Goal: Task Accomplishment & Management: Complete application form

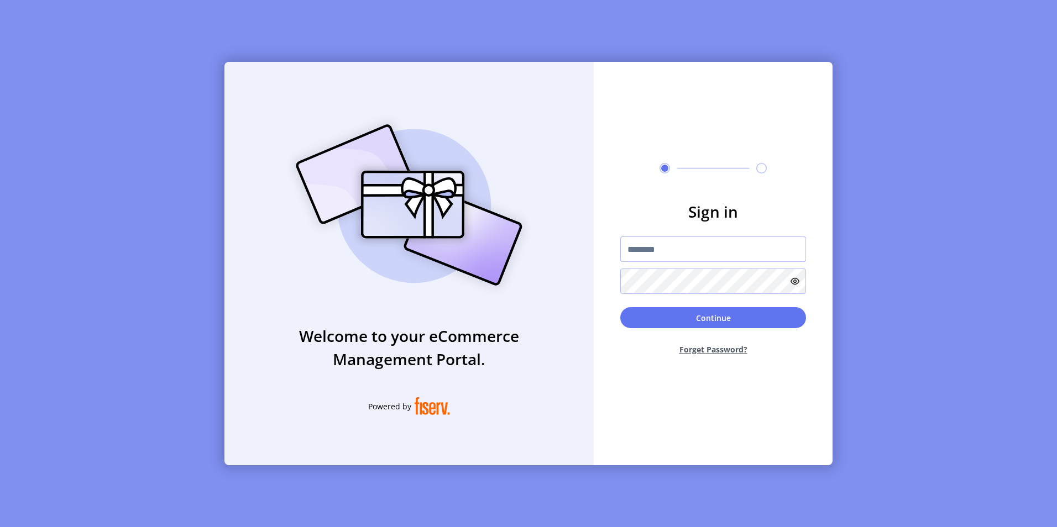
click at [664, 248] on input "text" at bounding box center [713, 249] width 186 height 25
type input "**********"
click at [620, 307] on button "Continue" at bounding box center [713, 317] width 186 height 21
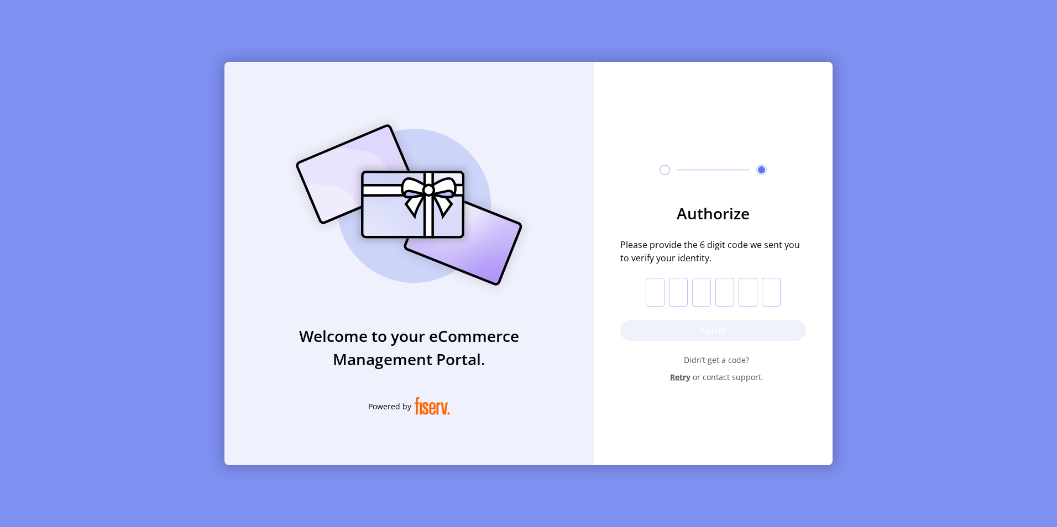
click at [662, 294] on input "text" at bounding box center [654, 292] width 19 height 29
paste input "*"
type input "*"
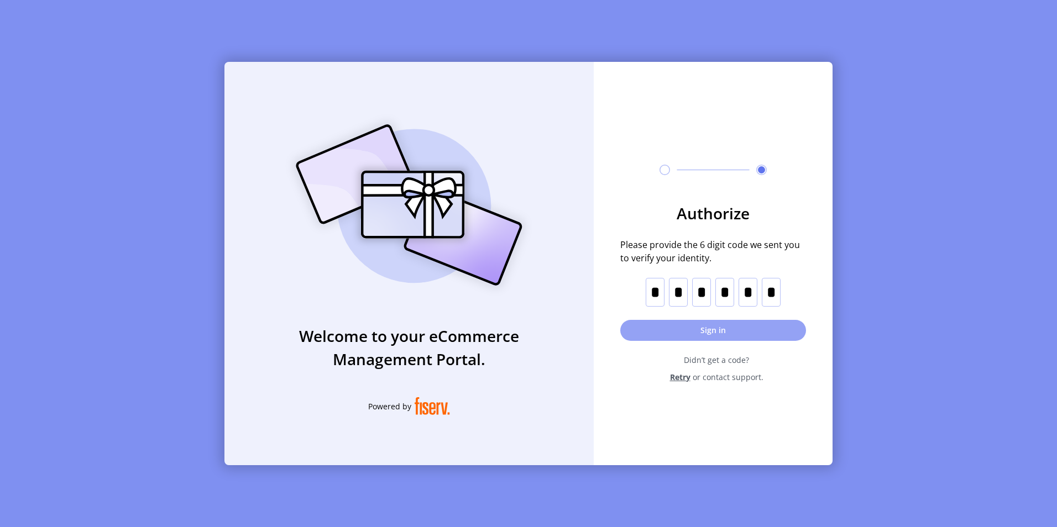
click at [703, 333] on button "Sign in" at bounding box center [713, 330] width 186 height 21
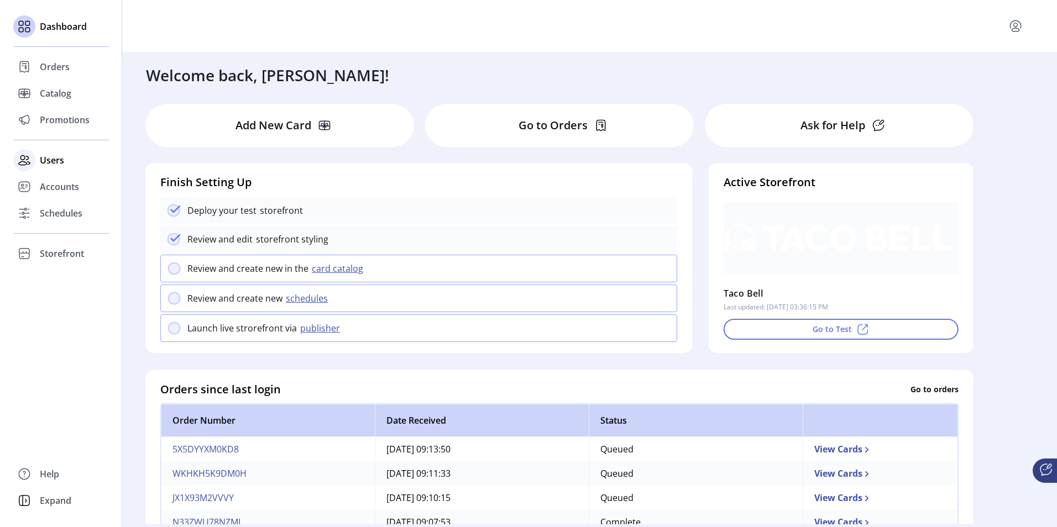
click at [56, 153] on div "Users" at bounding box center [61, 160] width 96 height 27
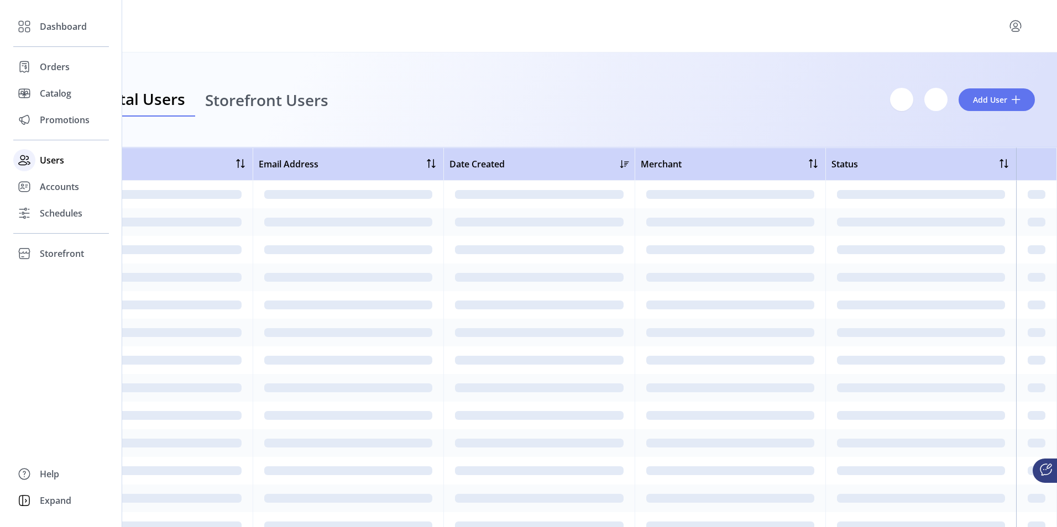
click at [53, 158] on span "Users" at bounding box center [52, 160] width 24 height 13
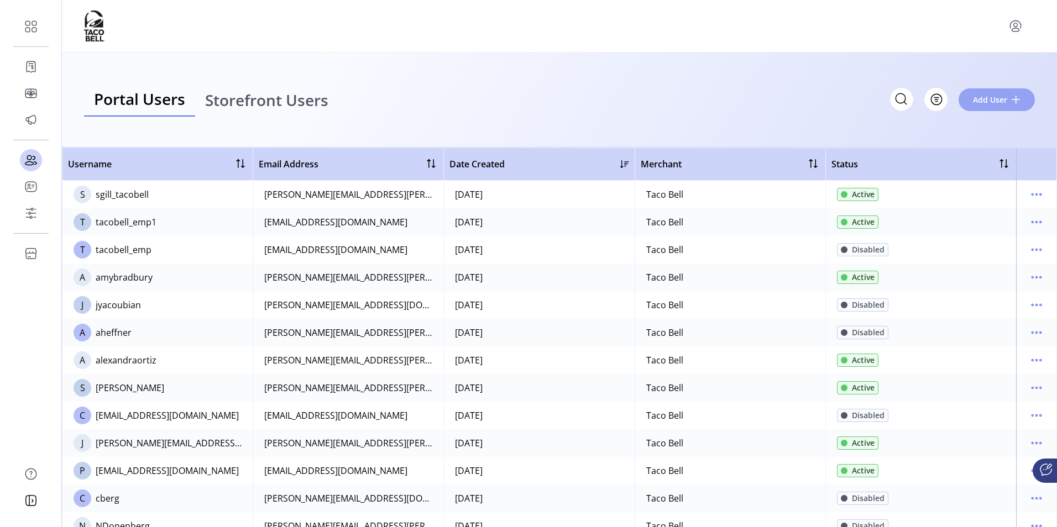
click at [1022, 102] on button "Add User" at bounding box center [996, 99] width 76 height 23
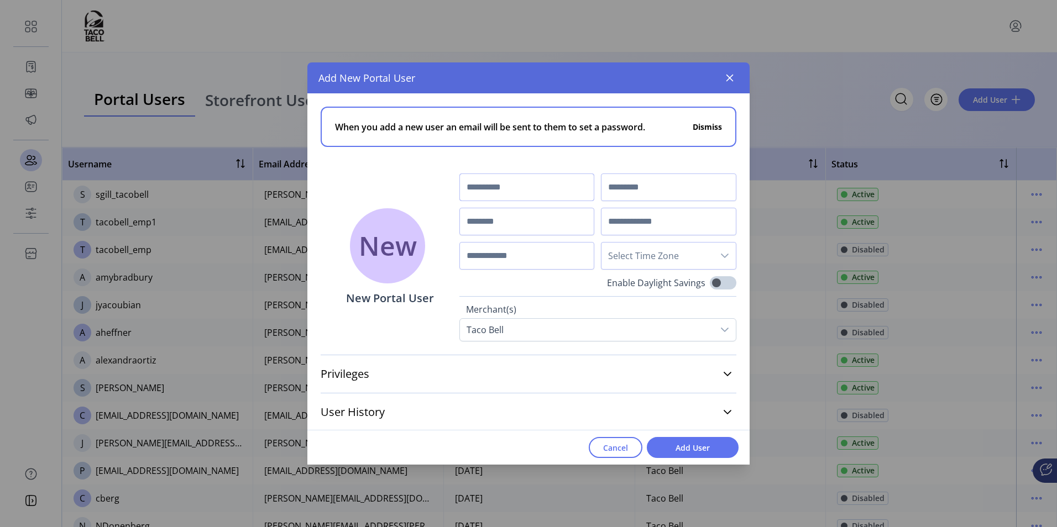
click at [499, 191] on input "text" at bounding box center [526, 188] width 135 height 28
type input "*"
type input "******"
type input "**********"
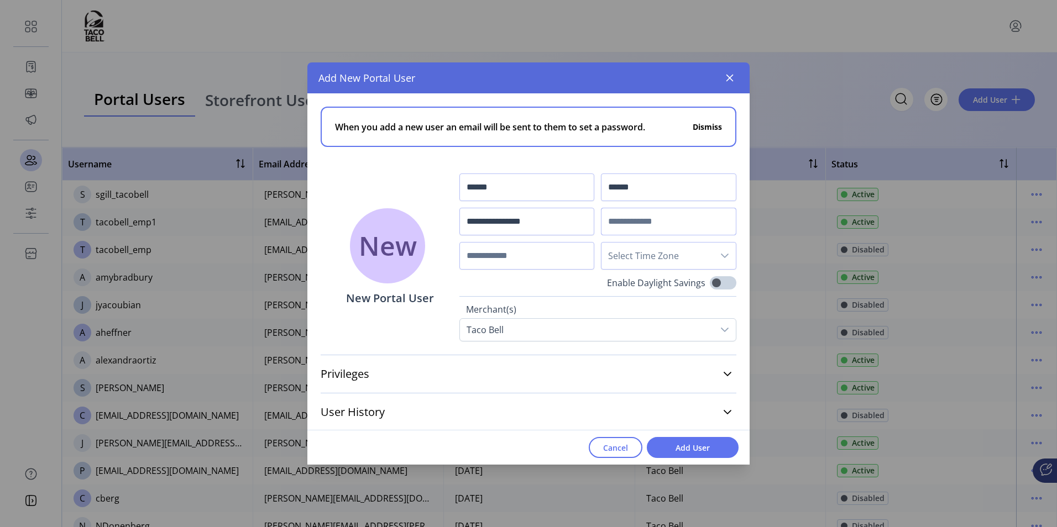
click at [657, 222] on input "text" at bounding box center [668, 222] width 135 height 28
paste input "**********"
type input "**********"
click at [642, 258] on span "Select Time Zone" at bounding box center [657, 256] width 112 height 27
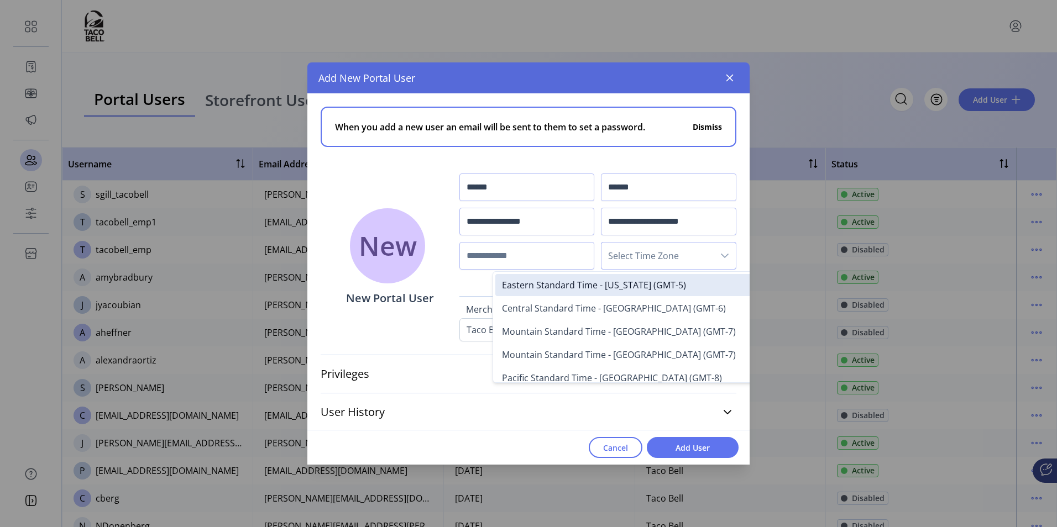
click at [642, 258] on span "Select Time Zone" at bounding box center [657, 256] width 112 height 27
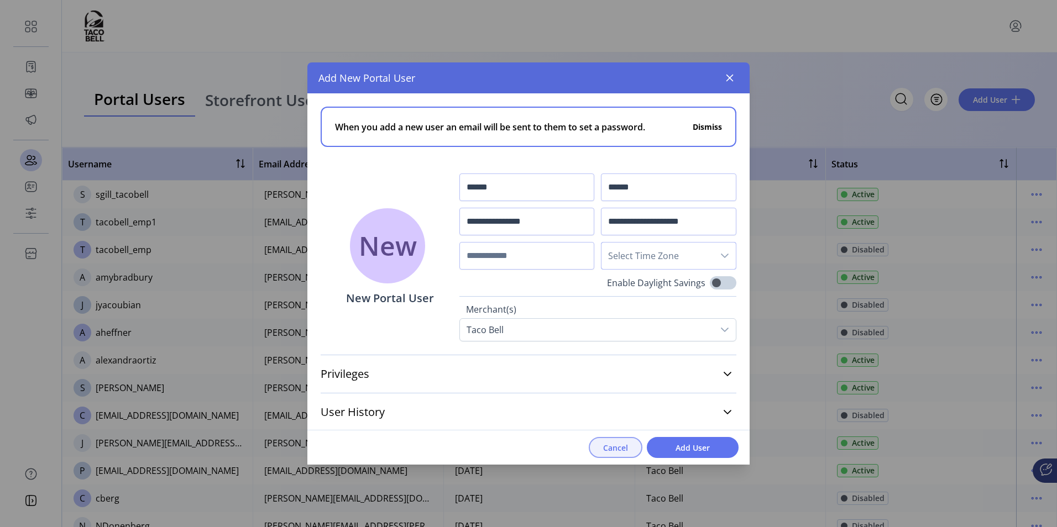
click at [616, 448] on span "Cancel" at bounding box center [615, 448] width 25 height 12
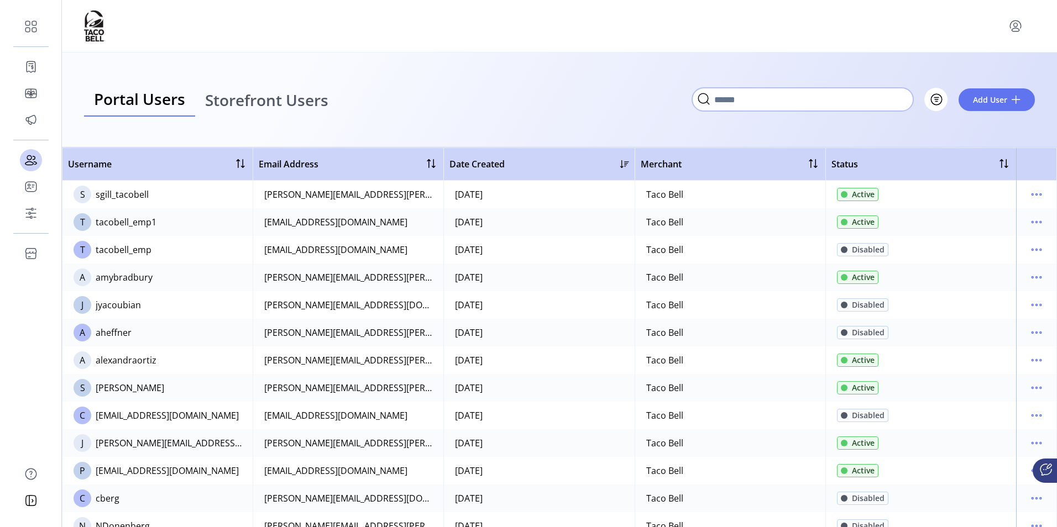
click at [903, 103] on input "Search" at bounding box center [802, 99] width 221 height 23
paste input "**********"
type input "**********"
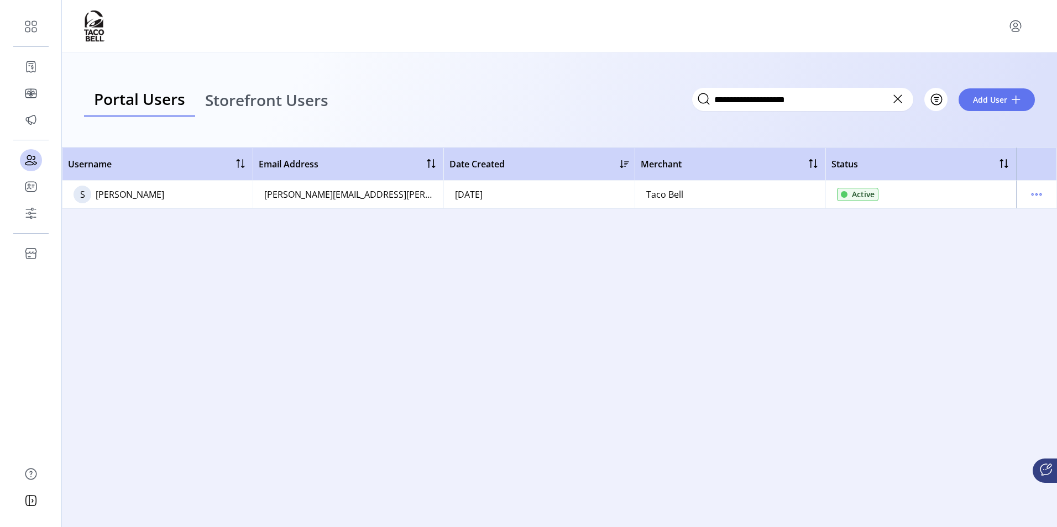
click at [344, 199] on div "[PERSON_NAME][EMAIL_ADDRESS][PERSON_NAME][DOMAIN_NAME]" at bounding box center [348, 194] width 168 height 13
click at [1031, 190] on icon "menu" at bounding box center [1036, 195] width 18 height 18
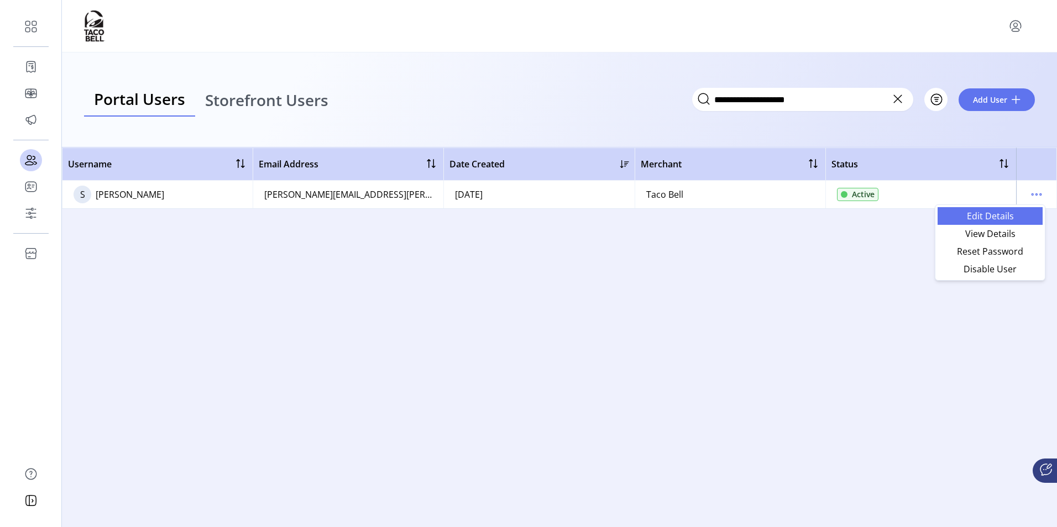
click at [1003, 208] on link "Edit Details" at bounding box center [989, 216] width 105 height 18
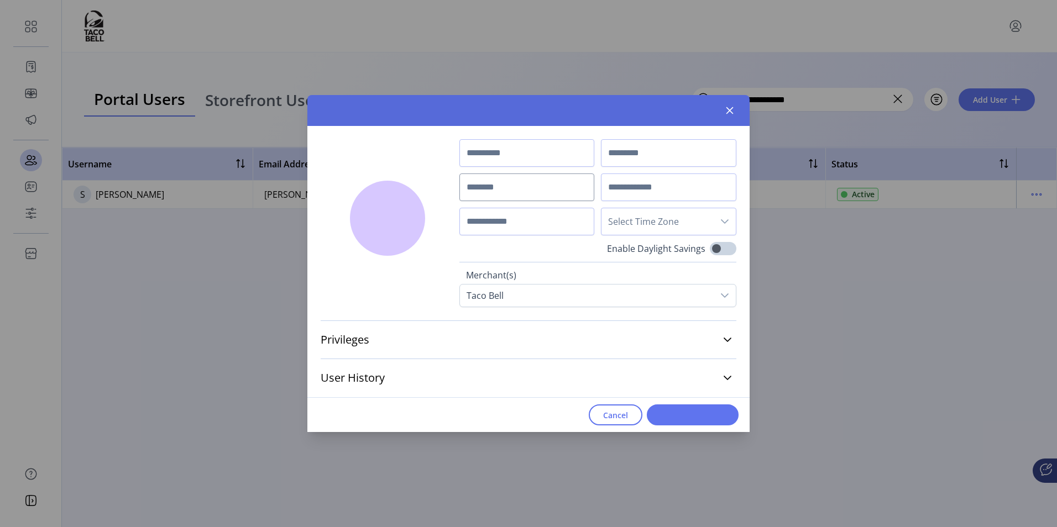
type input "******"
type input "*******"
type input "**********"
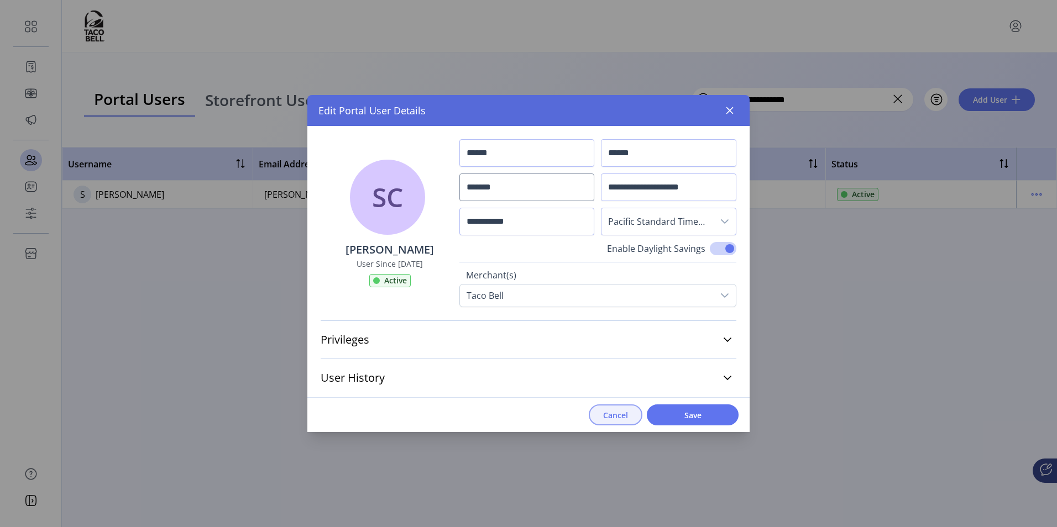
click at [599, 414] on button "Cancel" at bounding box center [616, 415] width 54 height 21
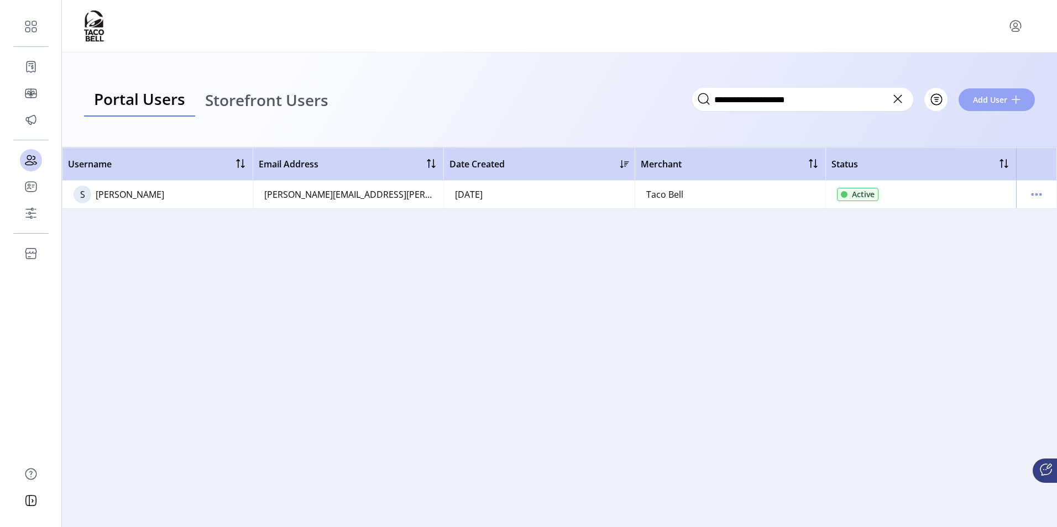
click at [1020, 101] on span at bounding box center [1015, 99] width 9 height 9
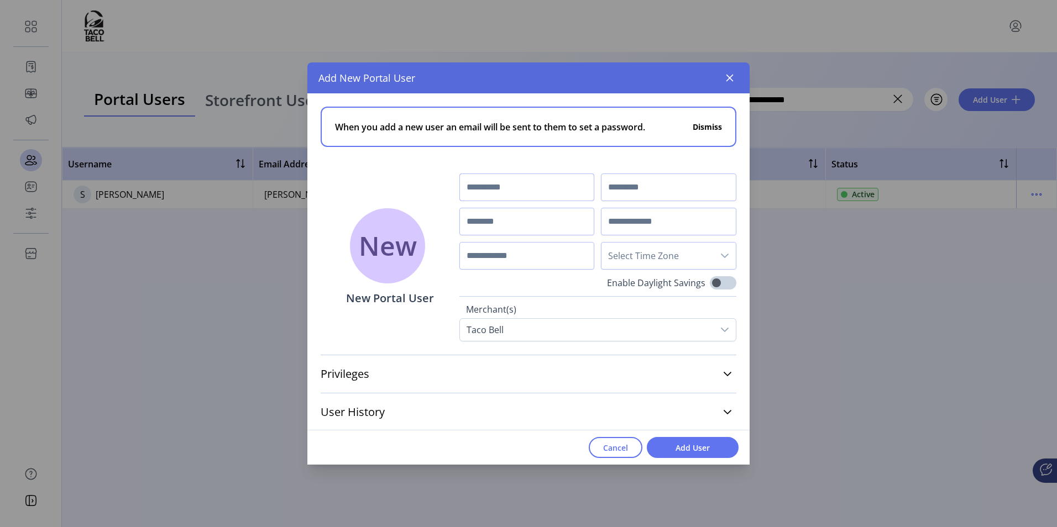
click at [507, 188] on input "text" at bounding box center [526, 188] width 135 height 28
type input "******"
type input "**********"
paste input "**********"
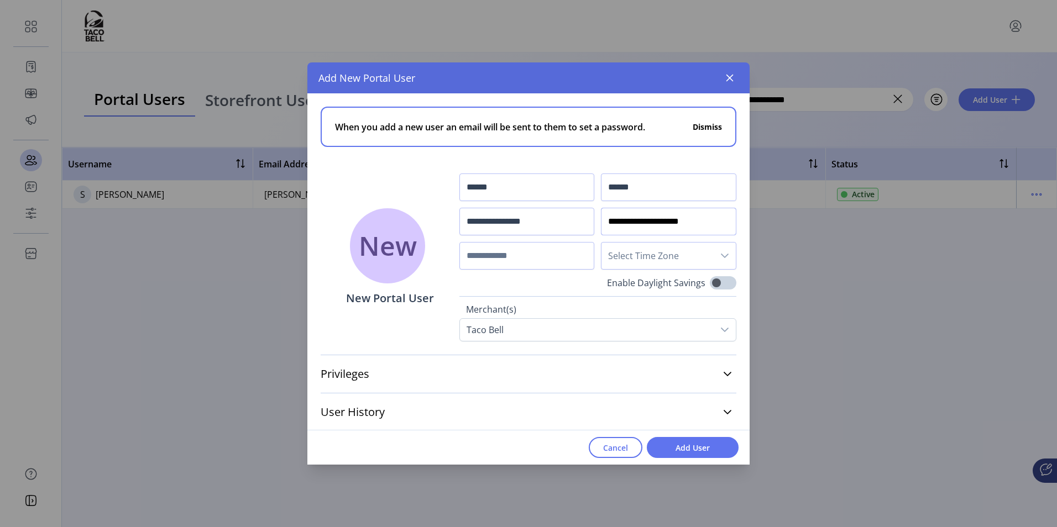
type input "**********"
click at [678, 255] on span "Select Time Zone" at bounding box center [657, 256] width 112 height 27
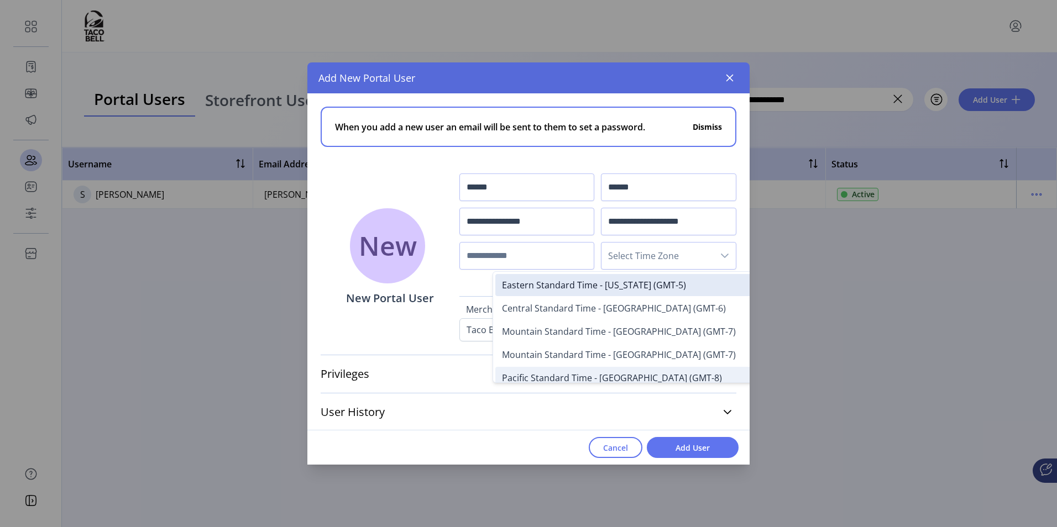
click at [639, 376] on span "Pacific Standard Time - Los Angeles (GMT-8)" at bounding box center [612, 378] width 220 height 12
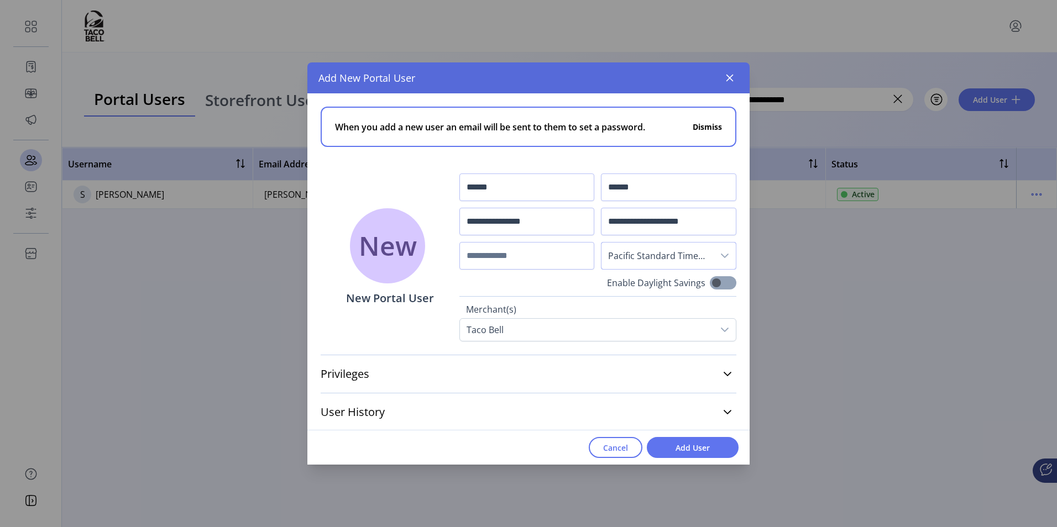
click at [728, 283] on span at bounding box center [723, 282] width 27 height 13
click at [725, 371] on icon at bounding box center [727, 372] width 8 height 4
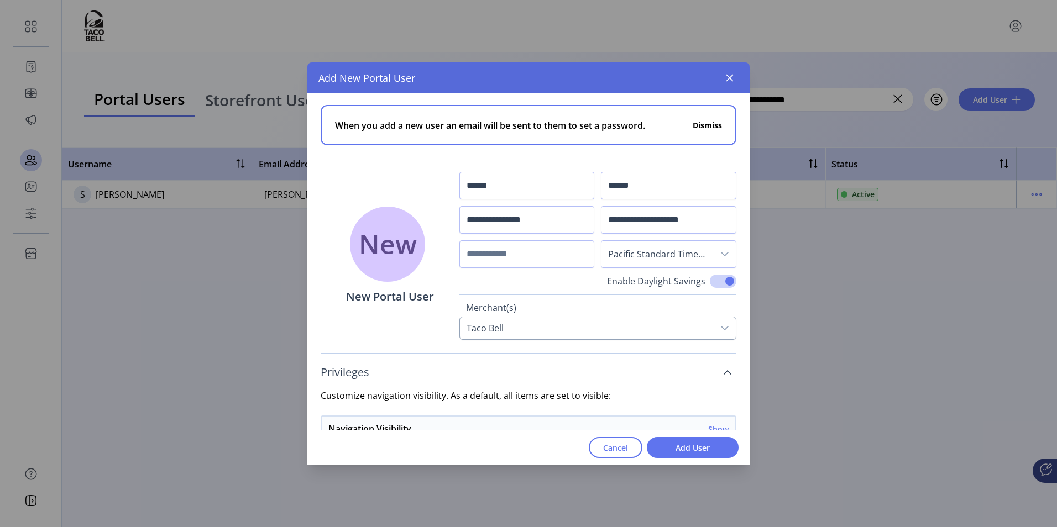
click at [723, 332] on icon at bounding box center [724, 328] width 9 height 9
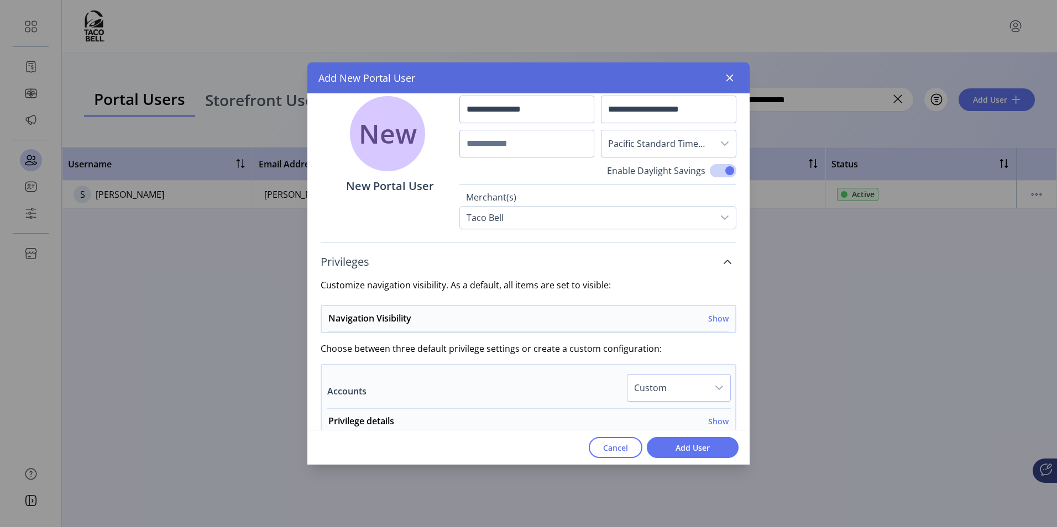
scroll to position [223, 0]
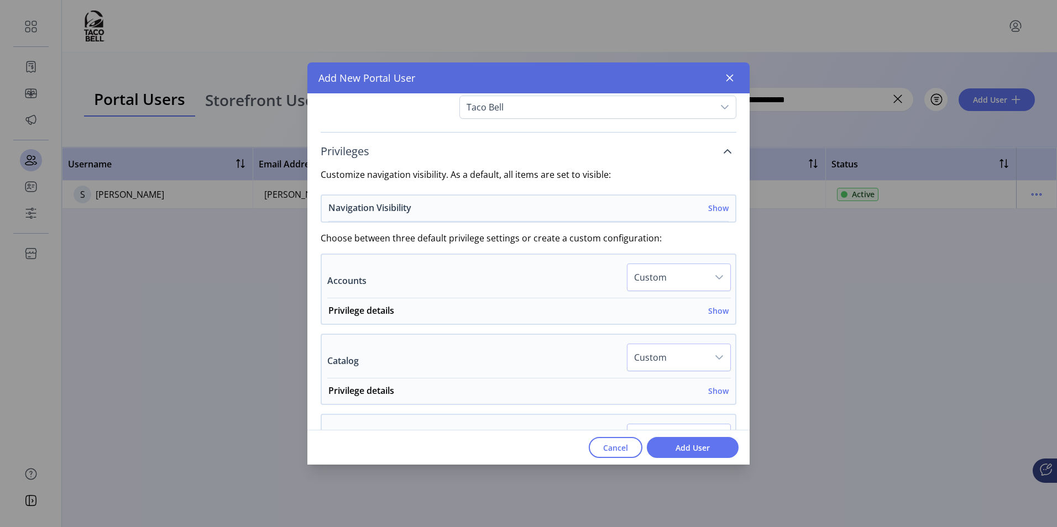
click at [702, 208] on div "Navigation Visibility Show" at bounding box center [528, 211] width 400 height 20
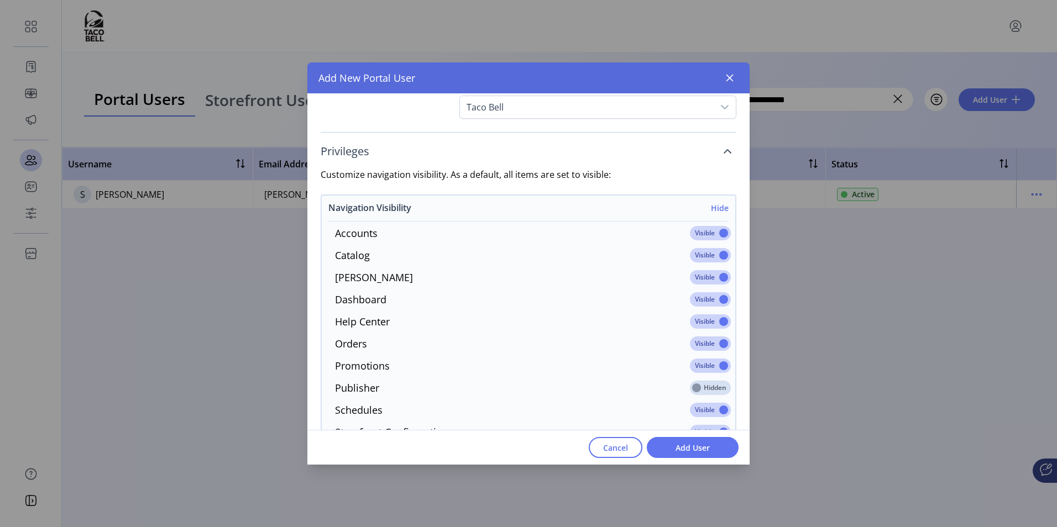
click at [714, 209] on h6 "Hide" at bounding box center [720, 208] width 18 height 12
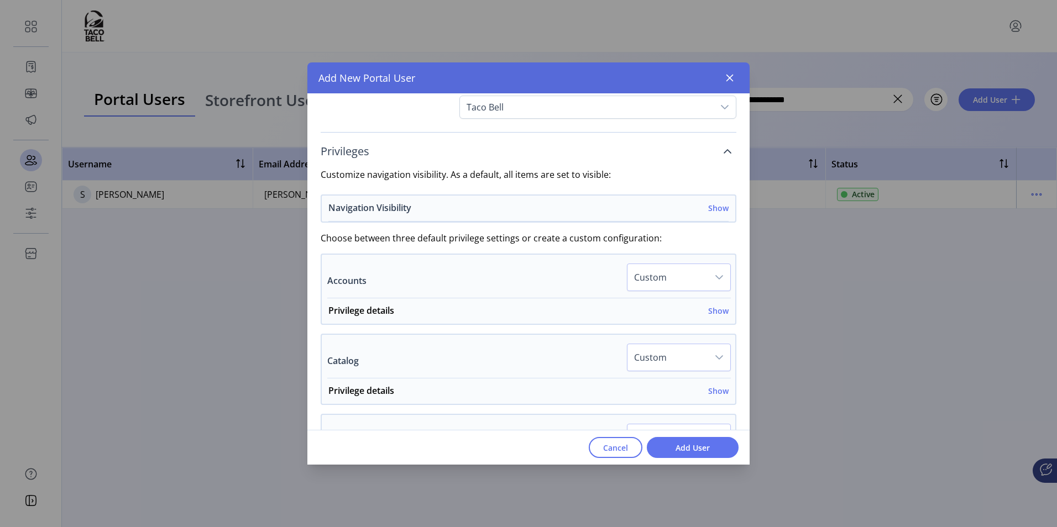
click at [714, 209] on h6 "Show" at bounding box center [718, 208] width 20 height 12
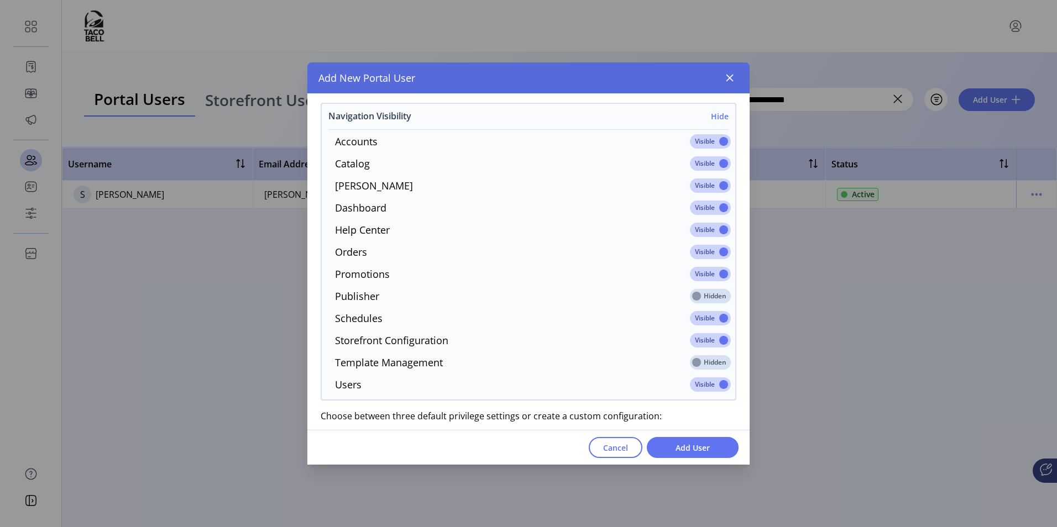
scroll to position [333, 0]
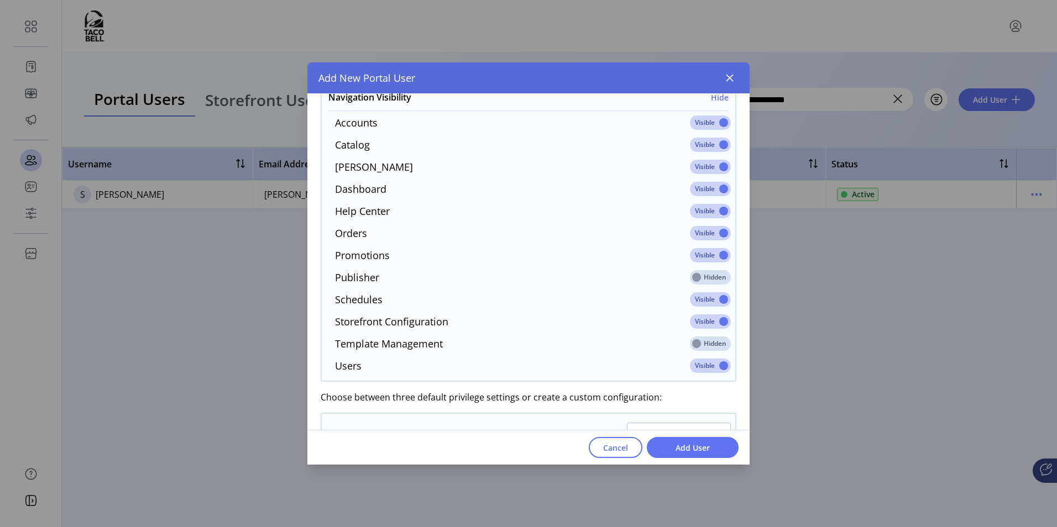
click at [702, 124] on span at bounding box center [710, 123] width 41 height 14
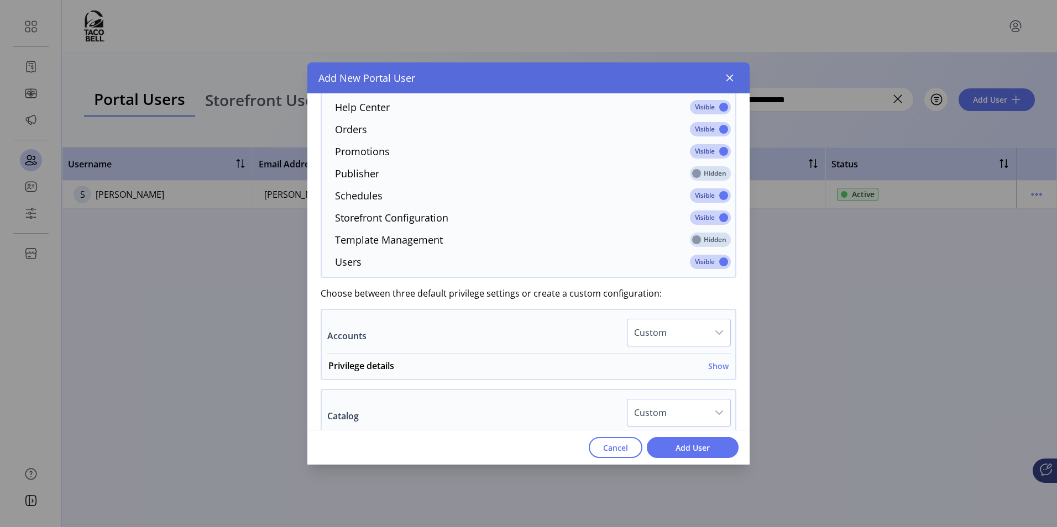
scroll to position [444, 0]
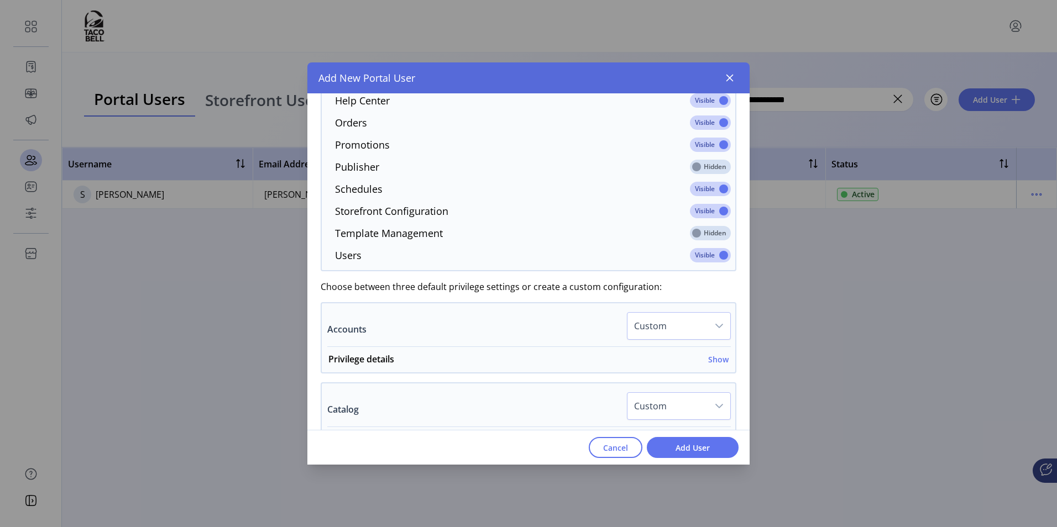
click at [715, 327] on icon "dropdown trigger" at bounding box center [719, 326] width 8 height 4
click at [694, 392] on li "All Hidden" at bounding box center [679, 402] width 98 height 22
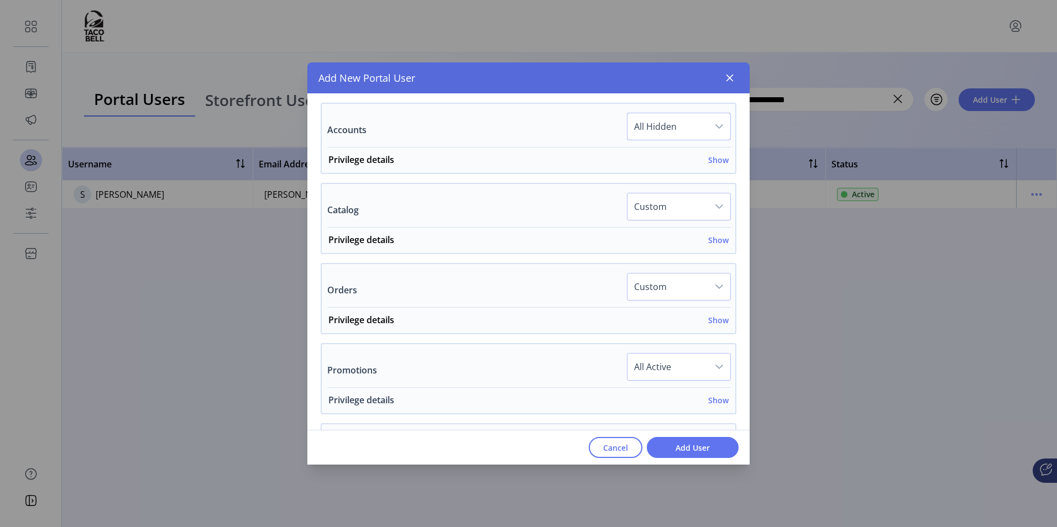
scroll to position [665, 0]
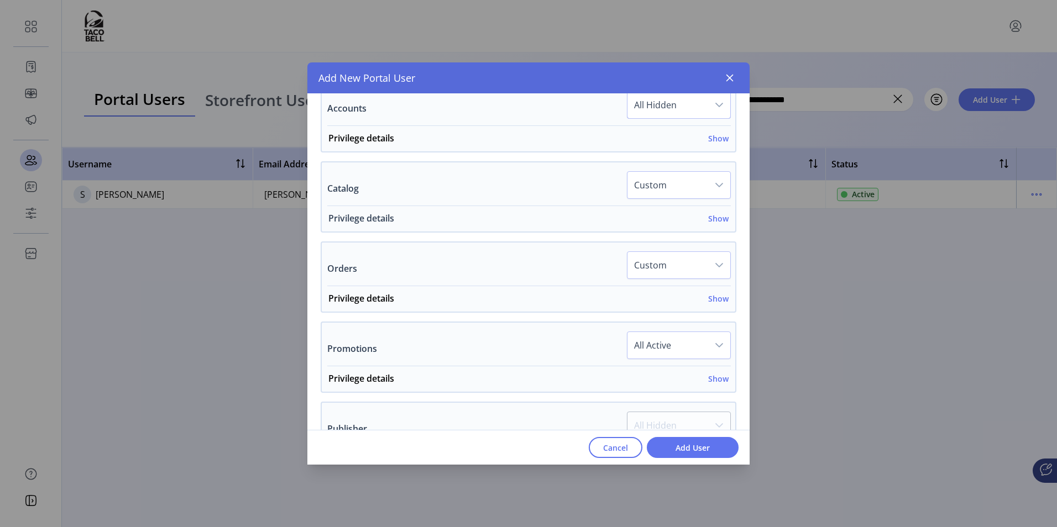
click at [718, 217] on h6 "Show" at bounding box center [718, 219] width 20 height 12
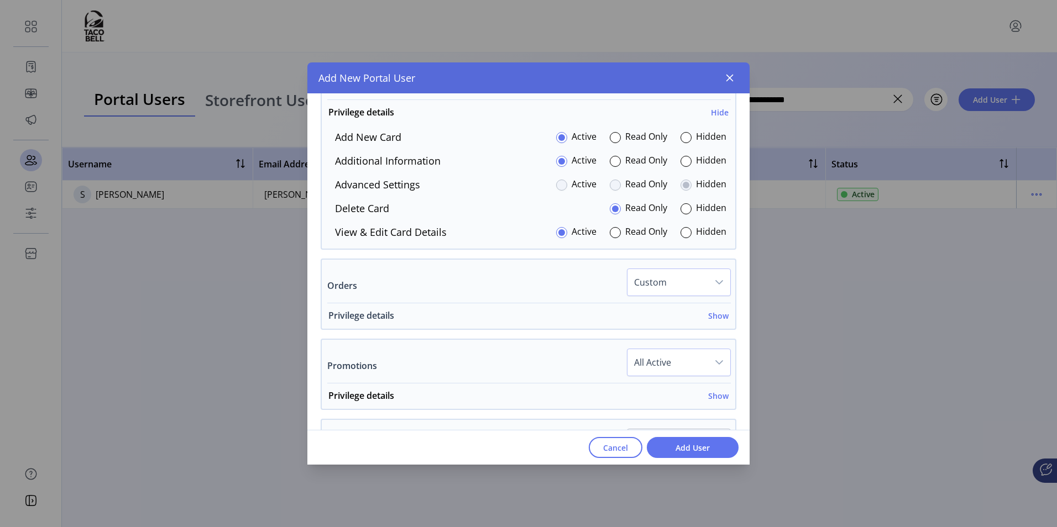
scroll to position [775, 0]
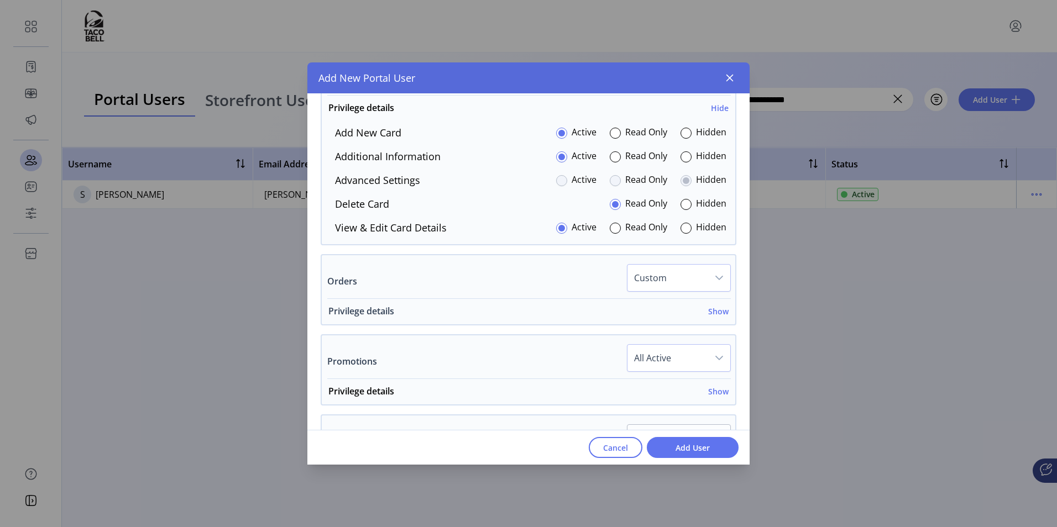
click at [716, 309] on h6 "Show" at bounding box center [718, 312] width 20 height 12
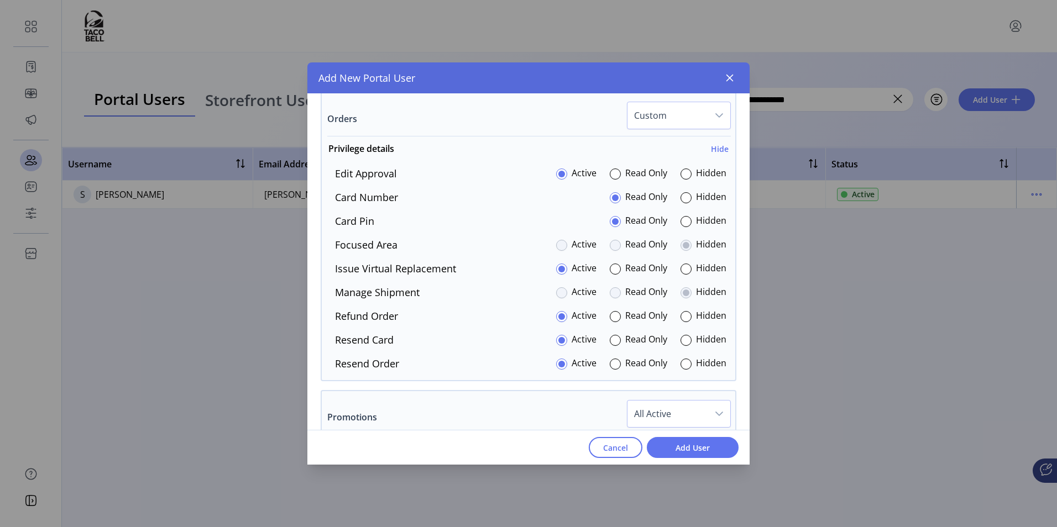
scroll to position [941, 0]
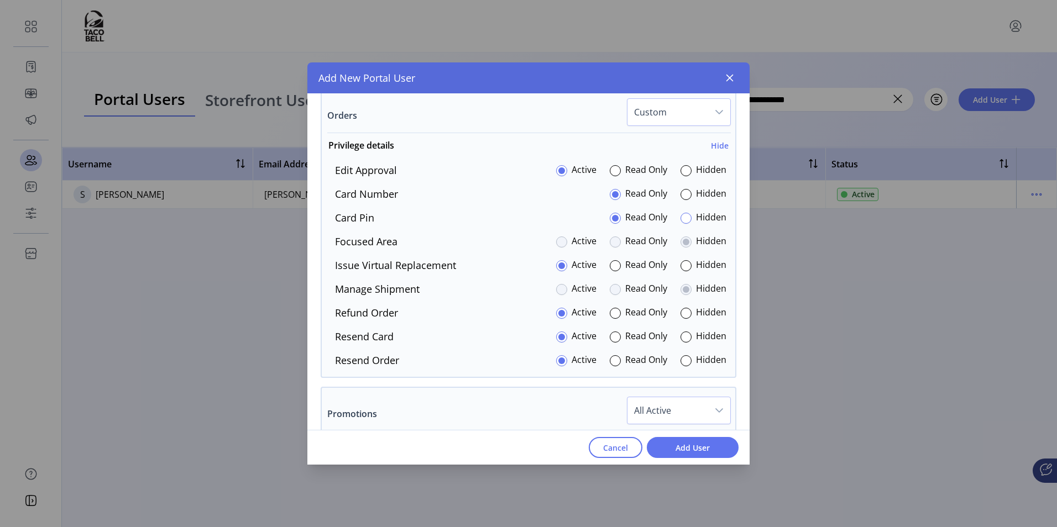
click at [685, 217] on div at bounding box center [685, 218] width 11 height 11
click at [610, 264] on div at bounding box center [615, 265] width 11 height 11
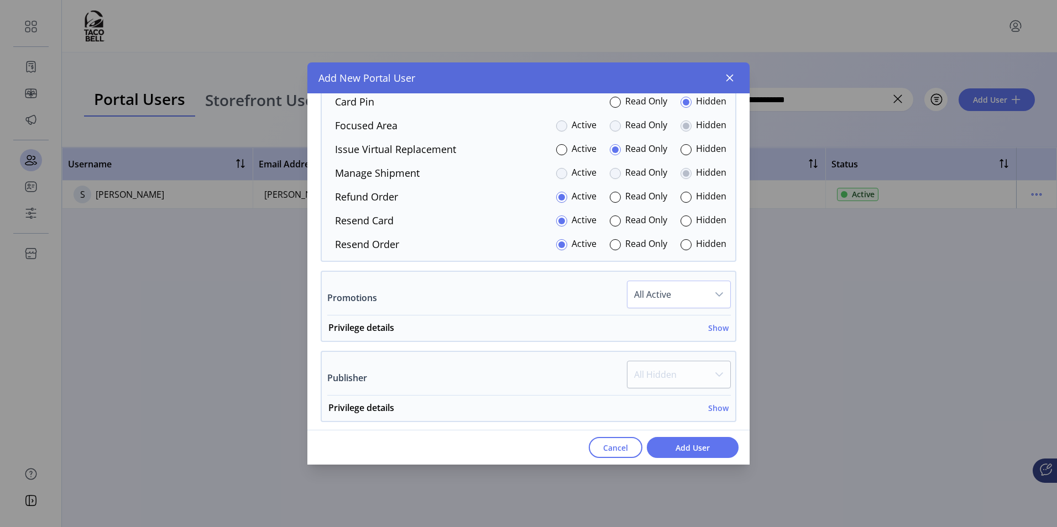
scroll to position [1107, 0]
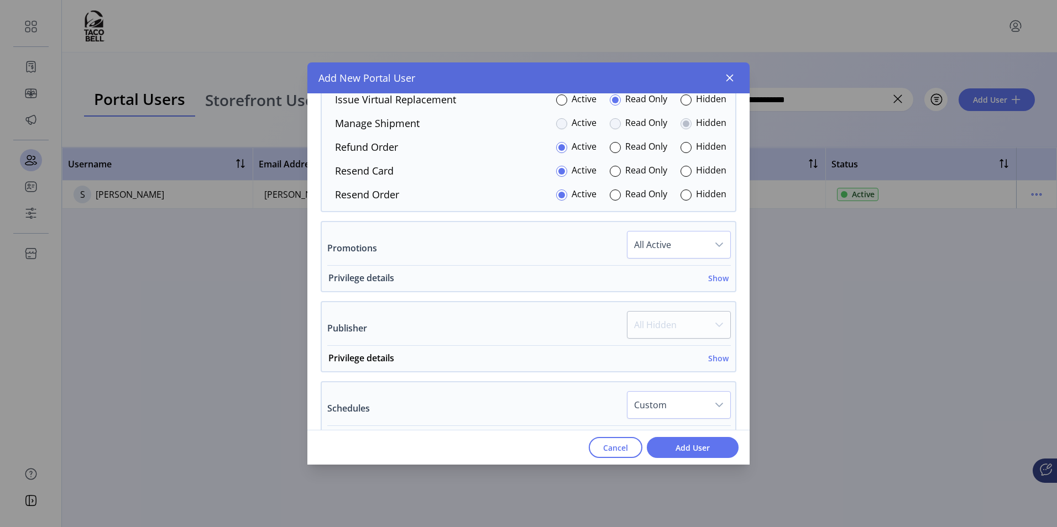
click at [711, 280] on h6 "Show" at bounding box center [718, 278] width 20 height 12
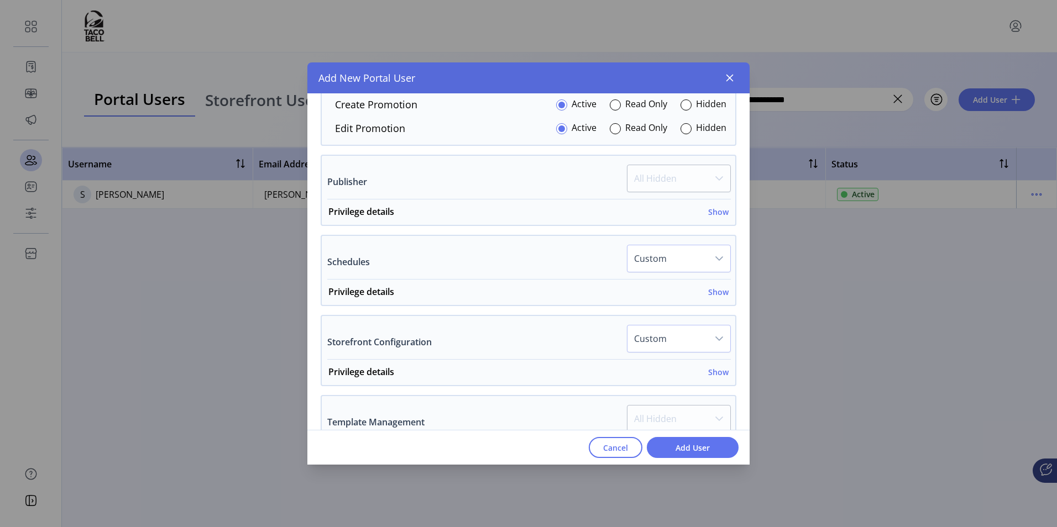
scroll to position [1328, 0]
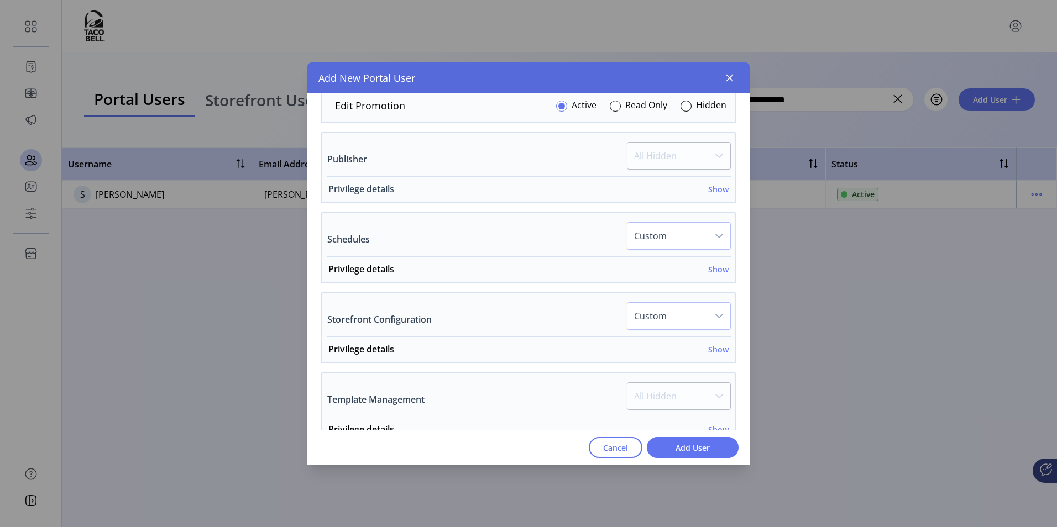
click at [714, 190] on h6 "Show" at bounding box center [718, 189] width 20 height 12
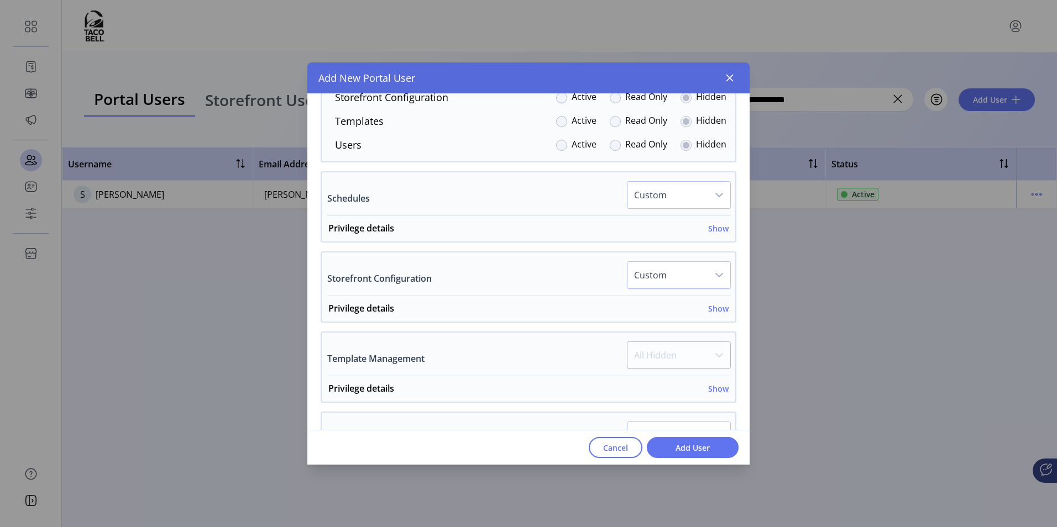
scroll to position [1549, 0]
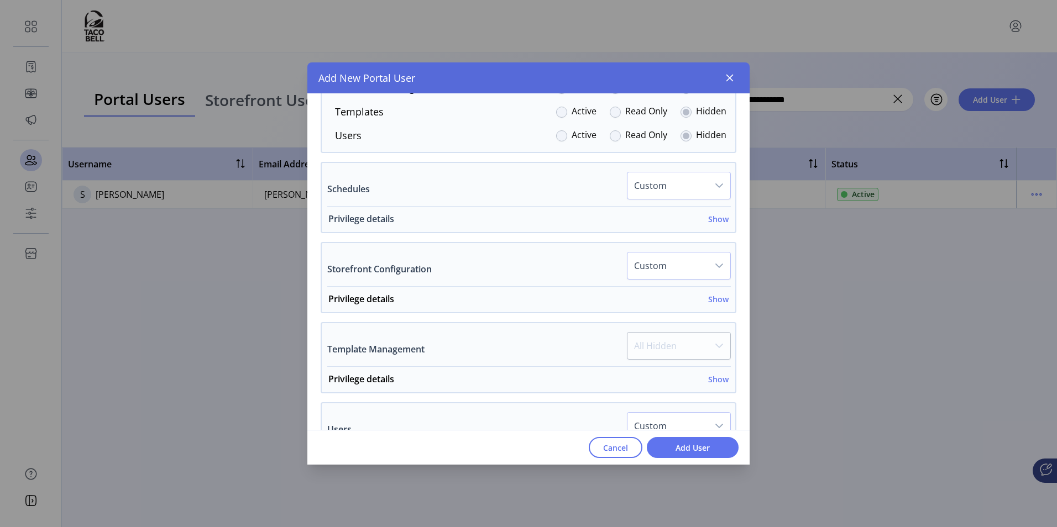
click at [708, 217] on h6 "Show" at bounding box center [718, 219] width 20 height 12
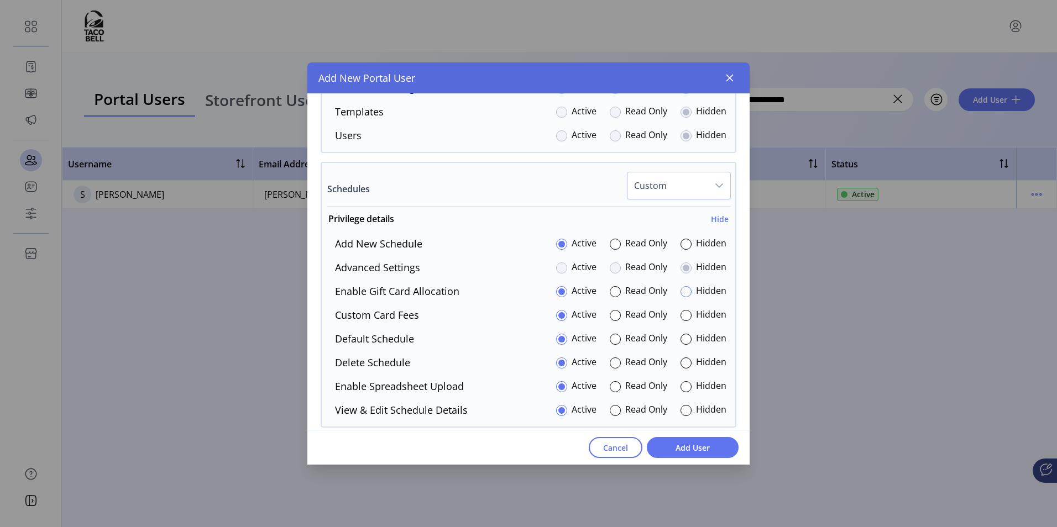
click at [680, 289] on div at bounding box center [685, 291] width 11 height 11
click at [680, 363] on div at bounding box center [685, 363] width 11 height 11
click at [560, 363] on div at bounding box center [561, 363] width 11 height 11
click at [680, 388] on div at bounding box center [685, 386] width 11 height 11
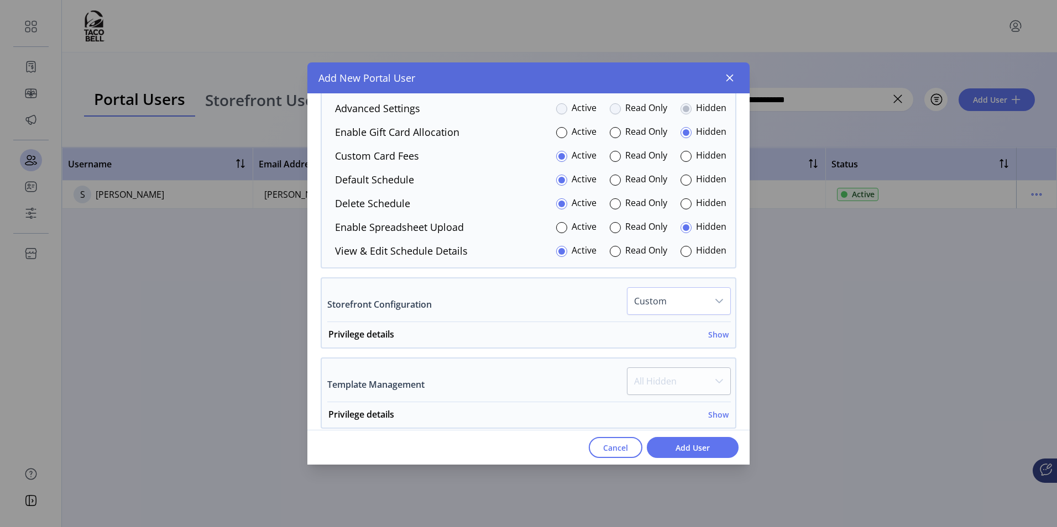
scroll to position [1715, 0]
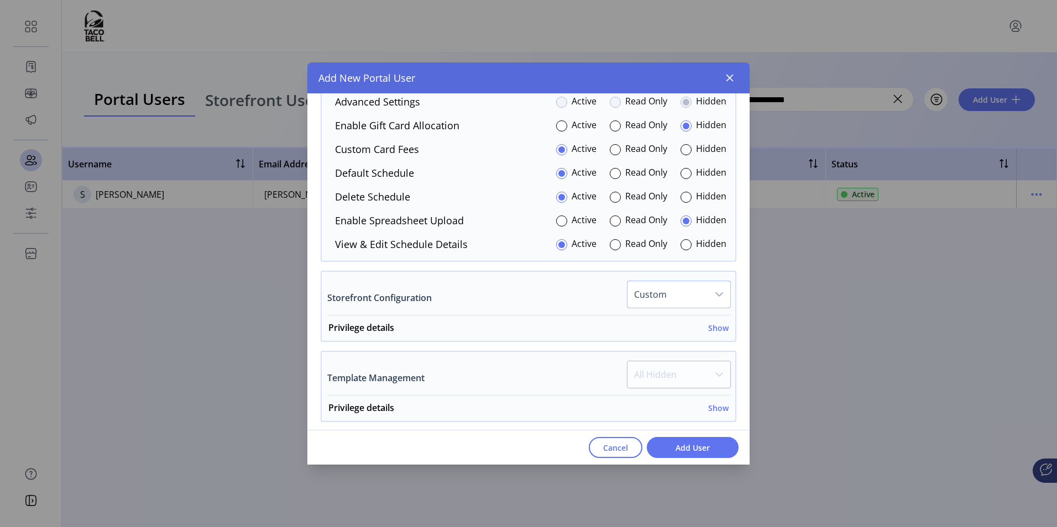
click at [693, 292] on span "Custom" at bounding box center [667, 294] width 81 height 27
click at [532, 317] on div "Privilege details Show Card Display Settings Active Read Only Hidden Edit Confi…" at bounding box center [528, 328] width 413 height 25
click at [719, 328] on h6 "Show" at bounding box center [718, 328] width 20 height 12
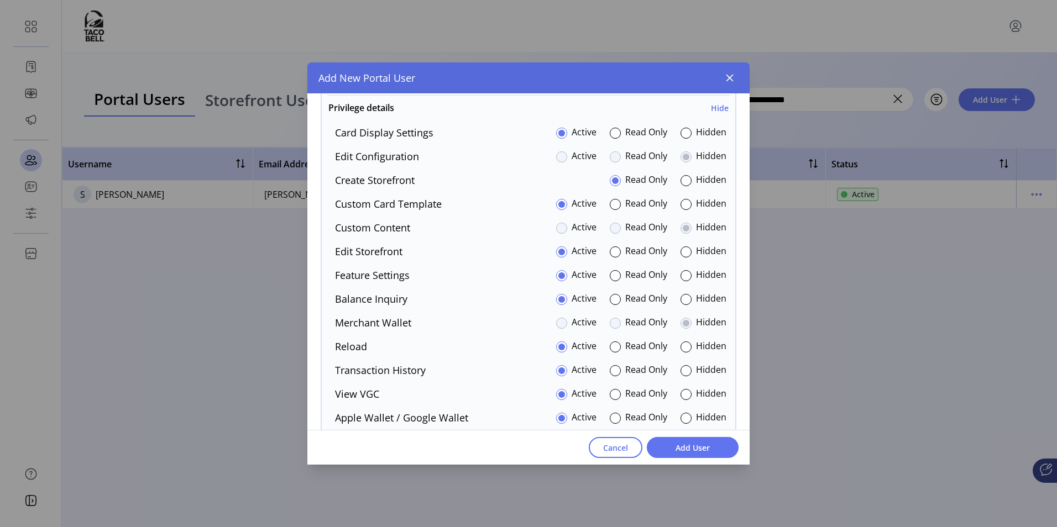
scroll to position [1936, 0]
click at [681, 132] on div at bounding box center [685, 132] width 11 height 11
click at [683, 277] on div at bounding box center [685, 274] width 11 height 11
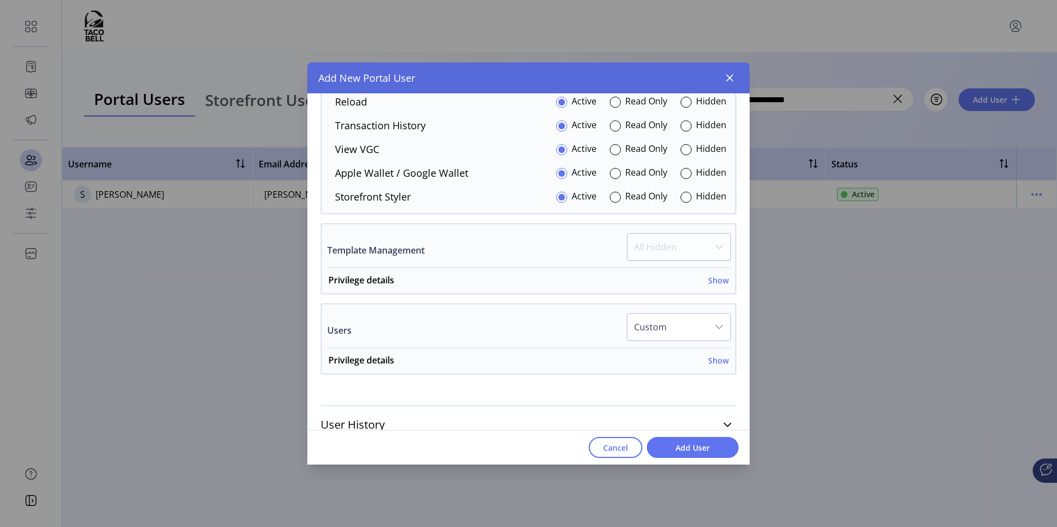
scroll to position [2194, 0]
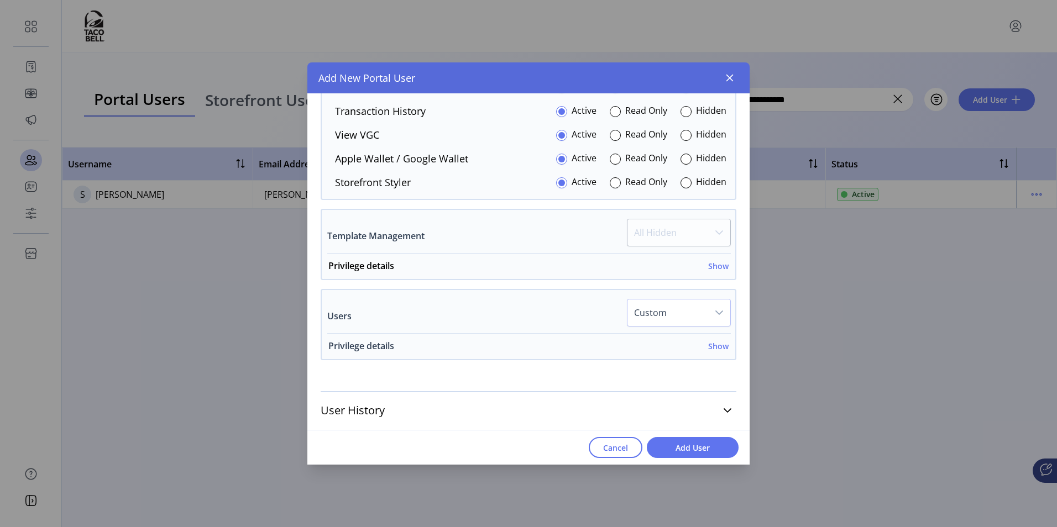
click at [715, 348] on h6 "Show" at bounding box center [718, 346] width 20 height 12
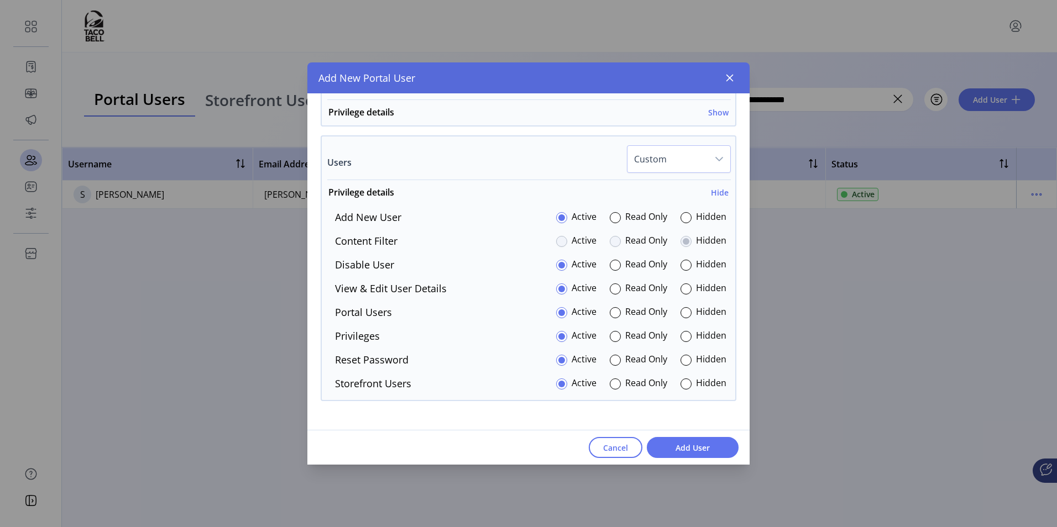
scroll to position [2360, 0]
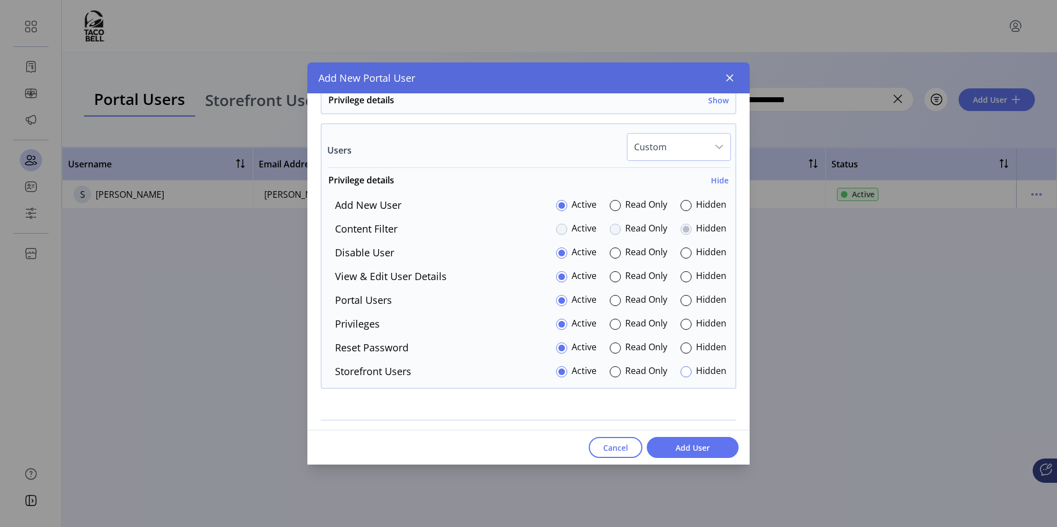
click at [680, 374] on div at bounding box center [685, 371] width 11 height 11
click at [681, 448] on span "Add User" at bounding box center [692, 448] width 63 height 12
